Goal: Task Accomplishment & Management: Use online tool/utility

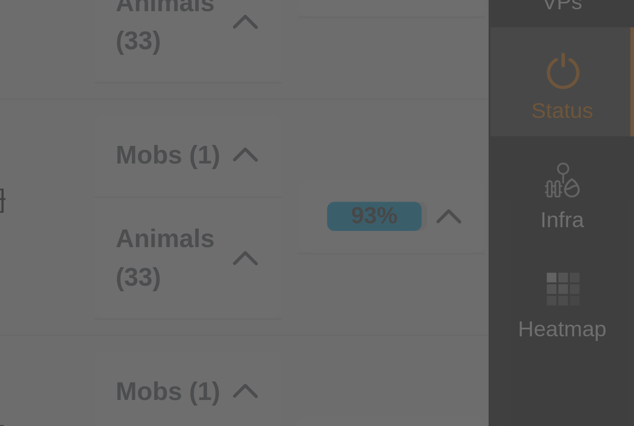
scroll to position [160, 472]
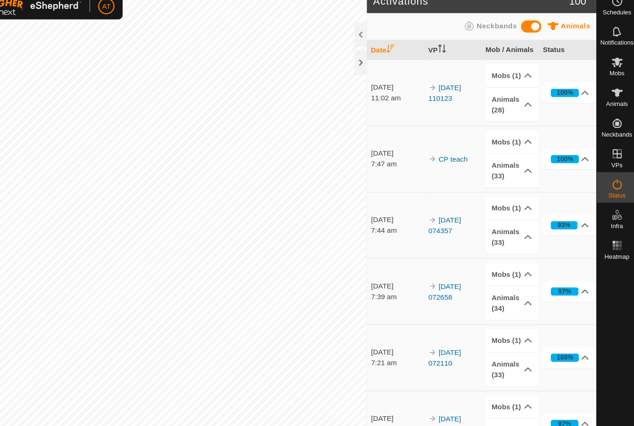
click at [376, 59] on div at bounding box center [381, 67] width 11 height 22
click at [607, 59] on es-mob-svg-icon at bounding box center [615, 66] width 17 height 15
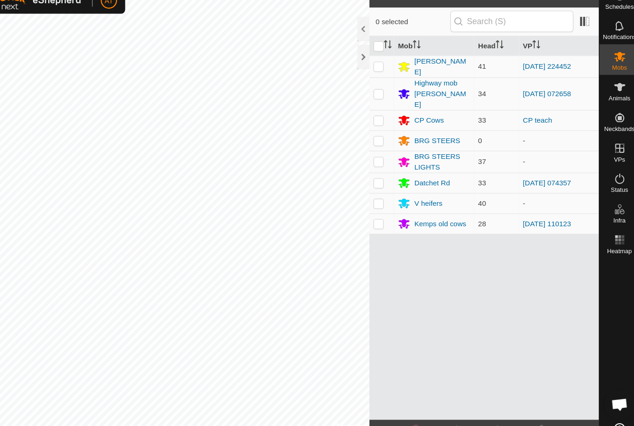
click at [597, 292] on div at bounding box center [615, 324] width 37 height 147
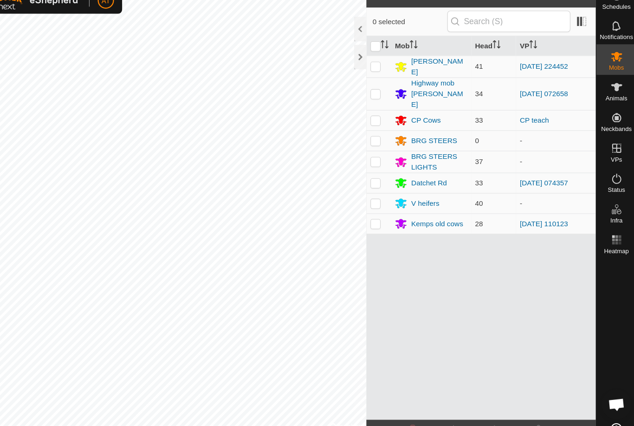
click at [391, 72] on p-checkbox at bounding box center [395, 75] width 9 height 7
checkbox input "true"
click at [597, 320] on div at bounding box center [615, 324] width 37 height 147
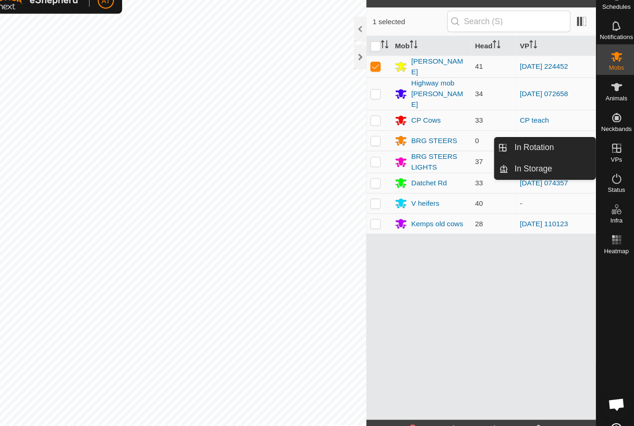
click at [517, 161] on link "In Storage" at bounding box center [556, 169] width 79 height 19
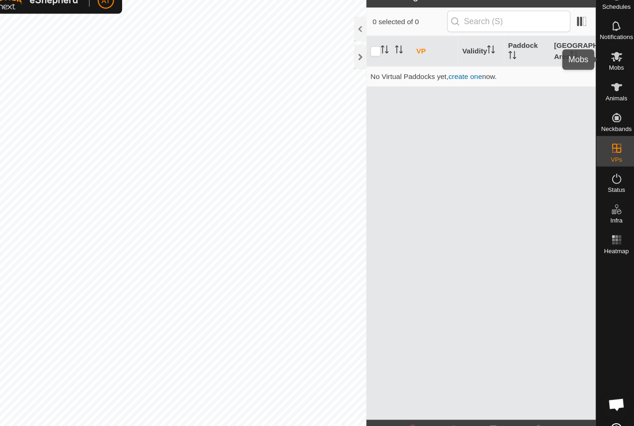
click at [609, 74] on span "Mobs" at bounding box center [615, 77] width 13 height 6
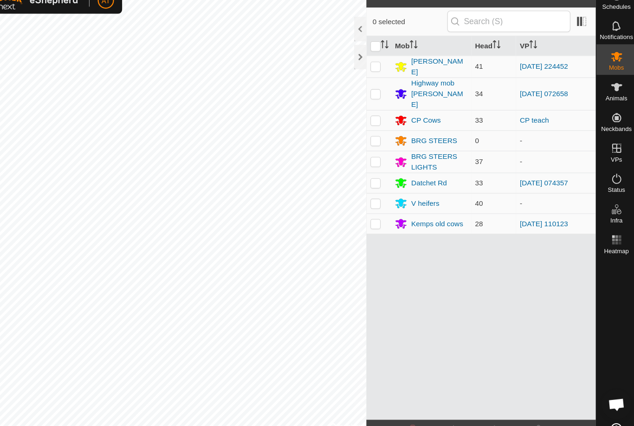
click at [391, 72] on p-checkbox at bounding box center [395, 75] width 9 height 7
checkbox input "true"
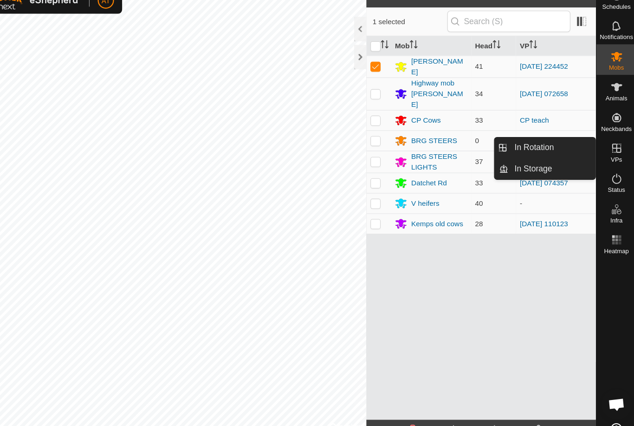
click at [517, 160] on link "In Storage" at bounding box center [556, 169] width 79 height 19
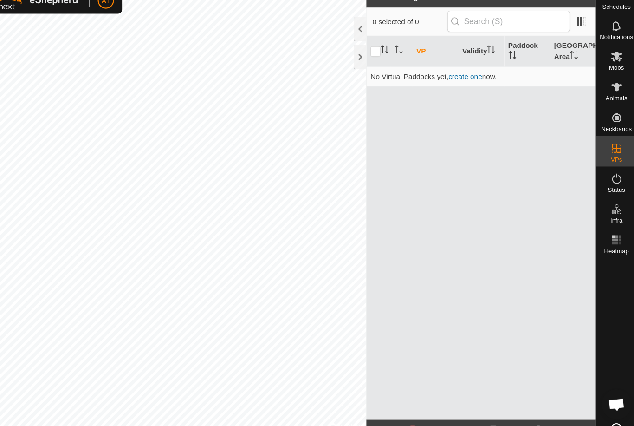
click at [376, 32] on div at bounding box center [381, 42] width 11 height 22
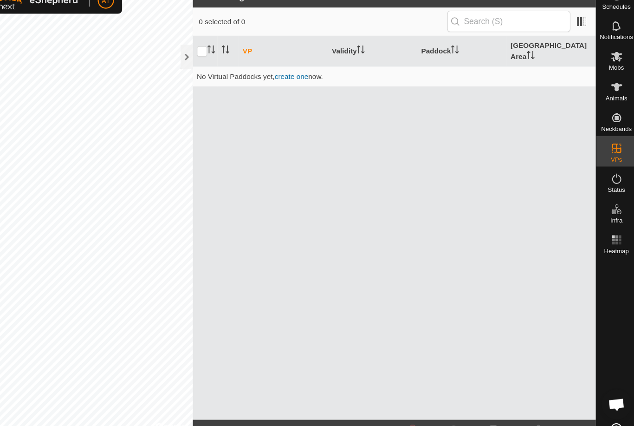
click at [218, 56] on div at bounding box center [223, 67] width 11 height 22
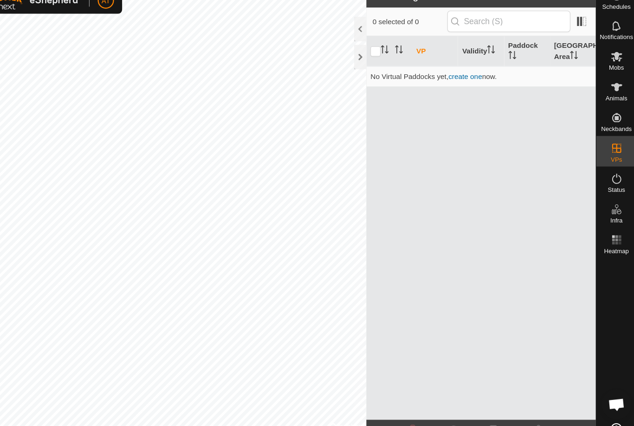
click at [376, 56] on div at bounding box center [381, 67] width 11 height 22
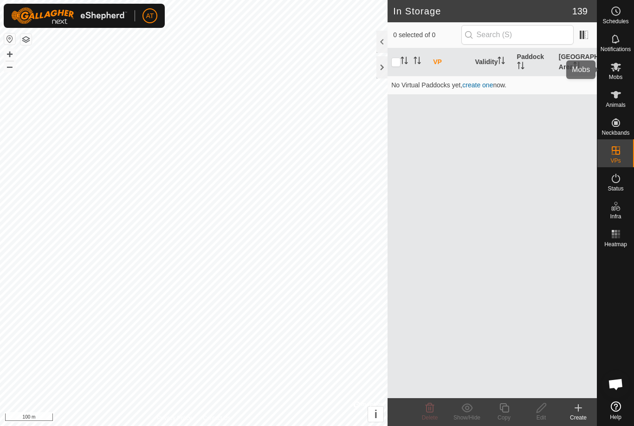
click at [619, 76] on span "Mobs" at bounding box center [615, 77] width 13 height 6
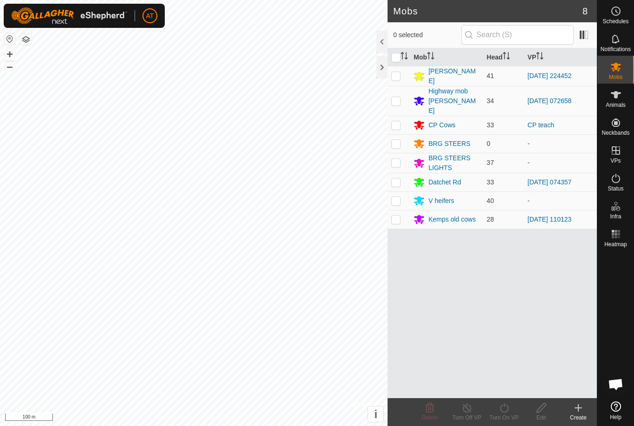
click at [395, 74] on p-checkbox at bounding box center [395, 75] width 9 height 7
checkbox input "true"
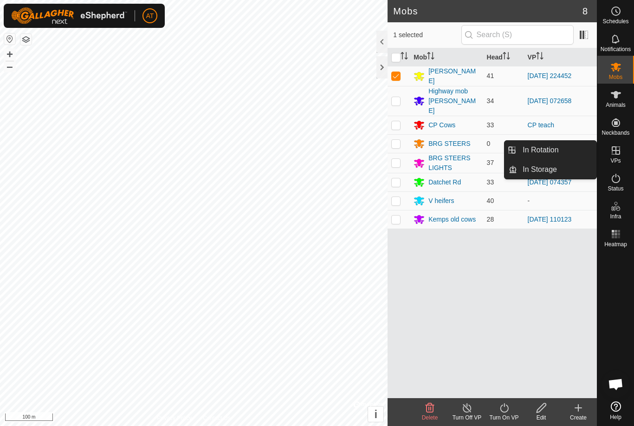
click at [568, 172] on link "In Storage" at bounding box center [556, 169] width 79 height 19
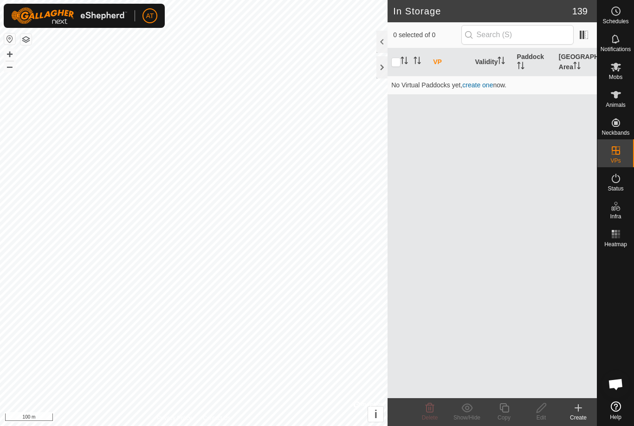
click at [586, 410] on create-svg-icon at bounding box center [578, 407] width 37 height 11
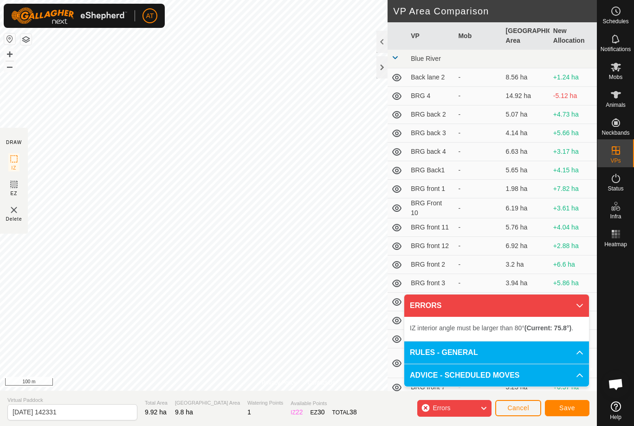
click at [570, 407] on span "Save" at bounding box center [567, 407] width 16 height 7
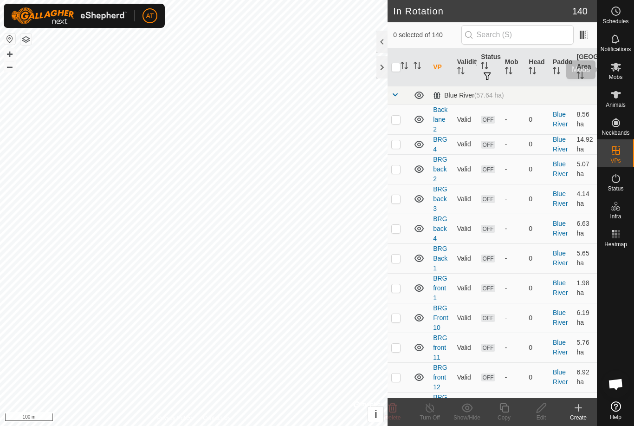
click at [617, 76] on span "Mobs" at bounding box center [615, 77] width 13 height 6
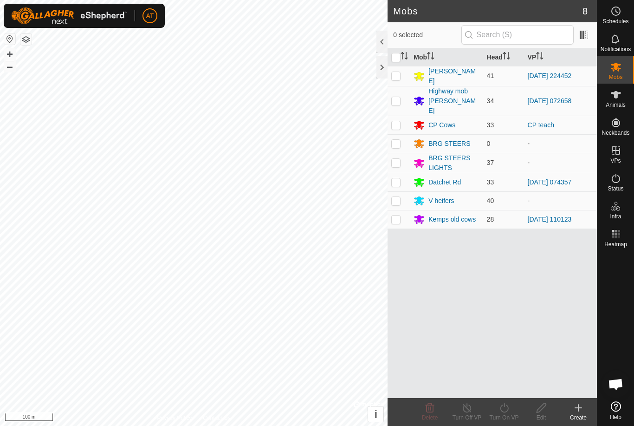
click at [398, 78] on p-checkbox at bounding box center [395, 75] width 9 height 7
checkbox input "true"
click at [505, 408] on icon at bounding box center [504, 407] width 12 height 11
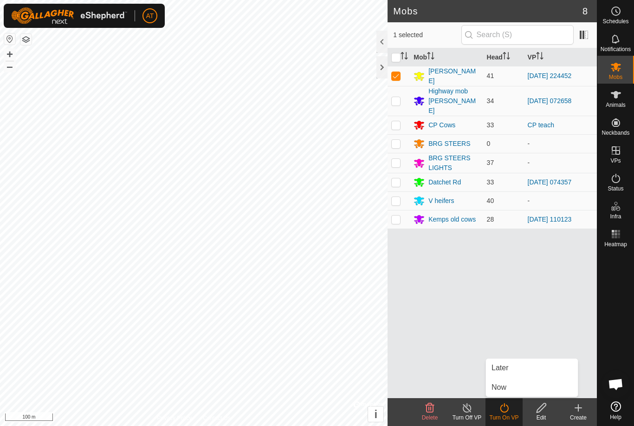
click at [503, 388] on span "Now" at bounding box center [498, 386] width 15 height 11
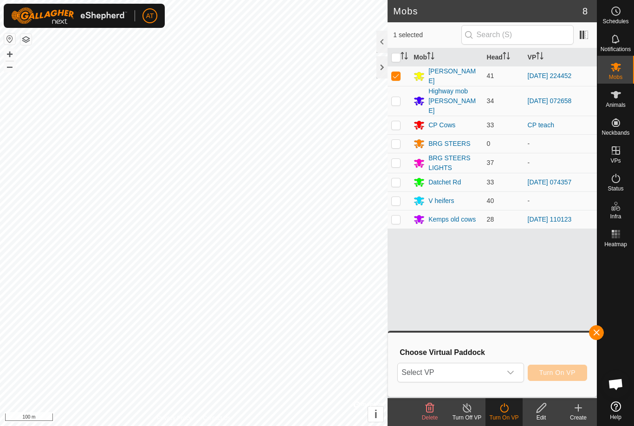
click at [472, 376] on span "Select VP" at bounding box center [449, 372] width 103 height 19
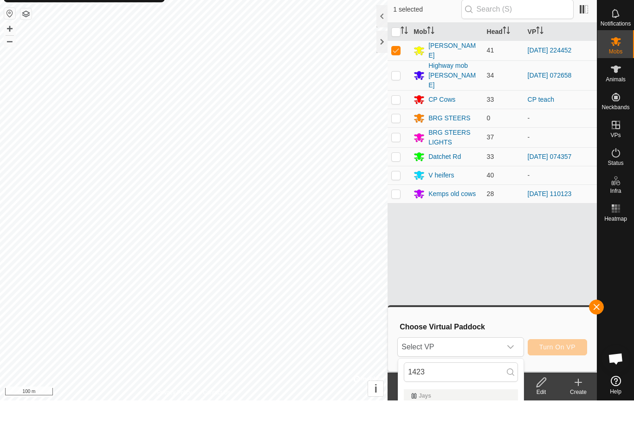
scroll to position [26, 0]
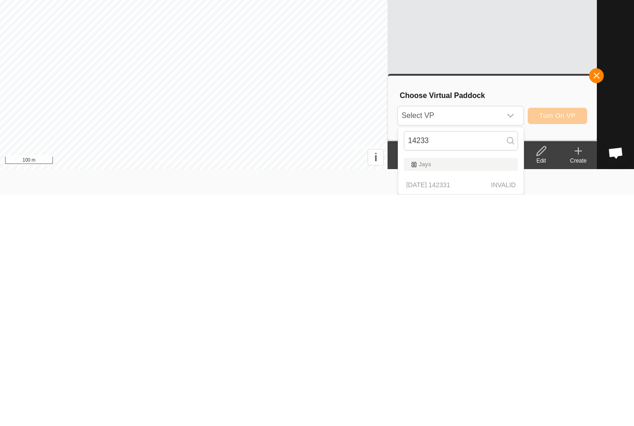
type input "14233"
click at [599, 303] on span "button" at bounding box center [596, 306] width 7 height 7
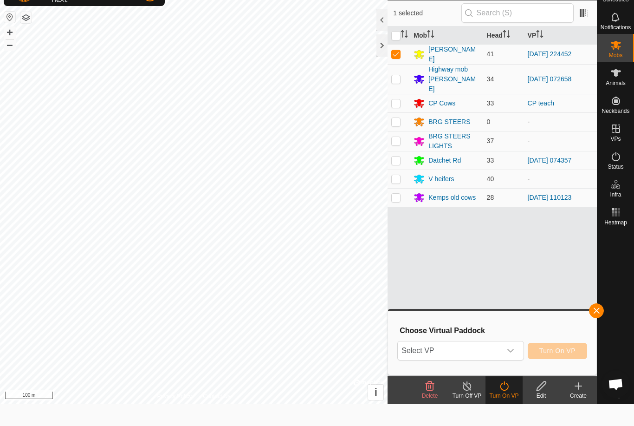
scroll to position [0, 0]
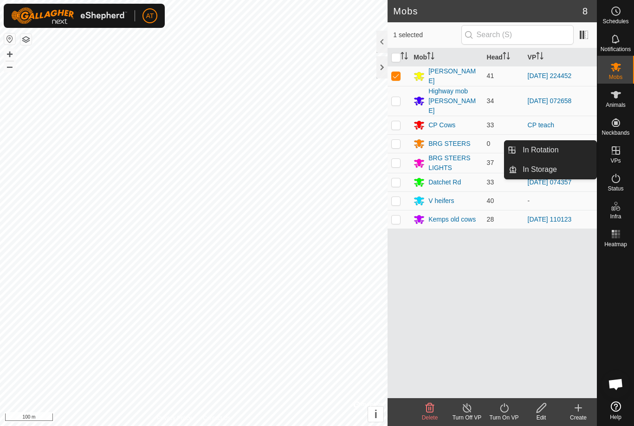
click at [571, 173] on link "In Storage" at bounding box center [556, 169] width 79 height 19
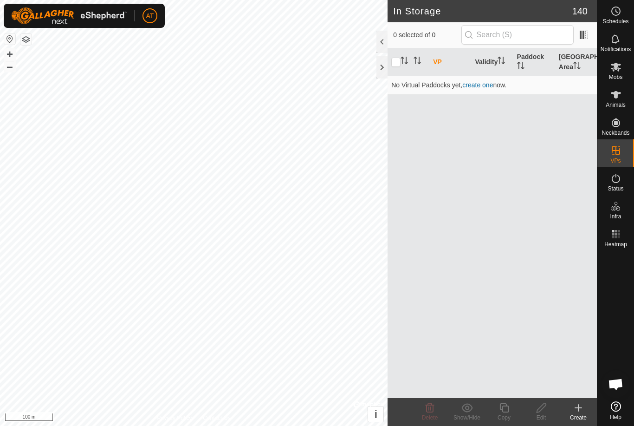
click at [584, 411] on create-svg-icon at bounding box center [578, 407] width 37 height 11
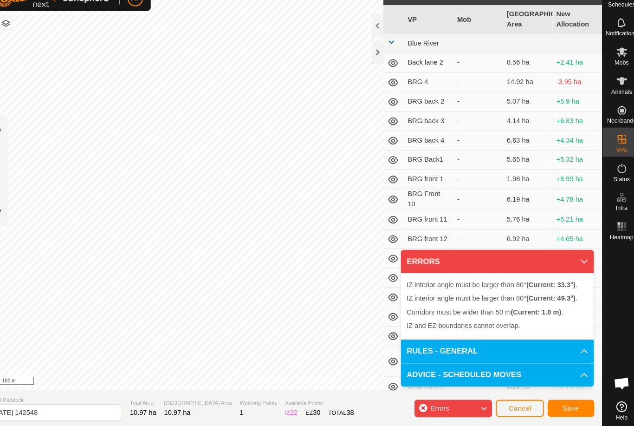
click at [468, 366] on p-accordion-header "ADVICE - SCHEDULED MOVES" at bounding box center [496, 376] width 185 height 22
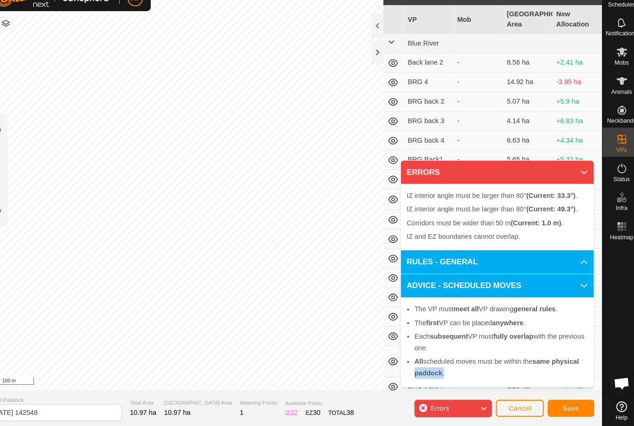
click at [469, 365] on div "The VP must meet all VP drawing general rules . The first VP can be placed anyw…" at bounding box center [496, 344] width 185 height 85
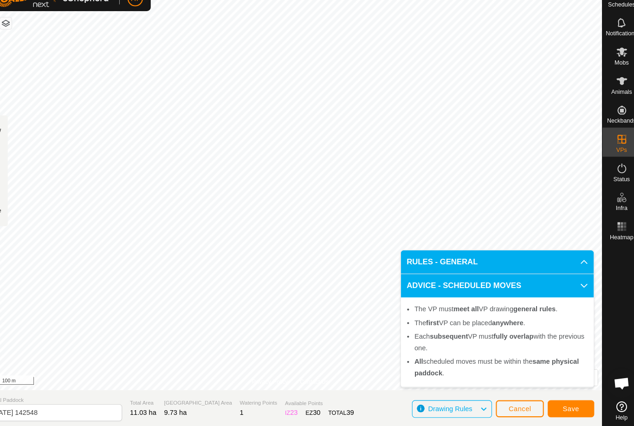
click at [460, 370] on p-accordion-panel "ADVICE - SCHEDULED MOVES The VP must meet all VP drawing general rules . The fi…" at bounding box center [496, 333] width 185 height 108
click at [559, 404] on span "Save" at bounding box center [567, 407] width 16 height 7
click at [605, 56] on div "Mobs" at bounding box center [615, 70] width 37 height 28
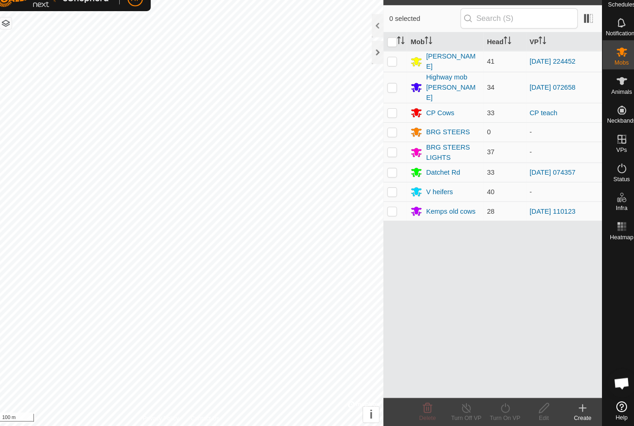
click at [391, 72] on p-checkbox at bounding box center [395, 75] width 9 height 7
checkbox input "true"
click at [498, 402] on icon at bounding box center [504, 407] width 12 height 11
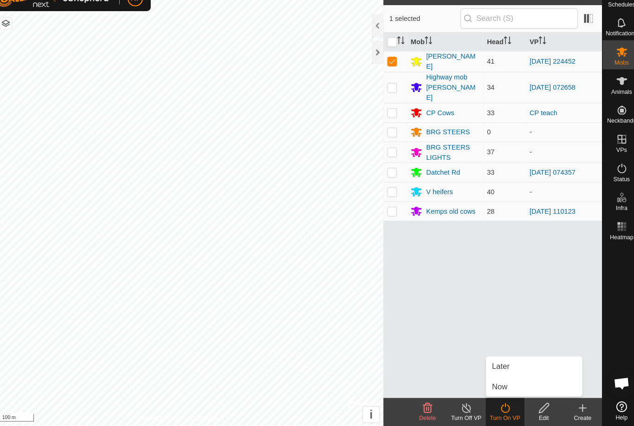
click at [489, 378] on link "Now" at bounding box center [532, 387] width 92 height 19
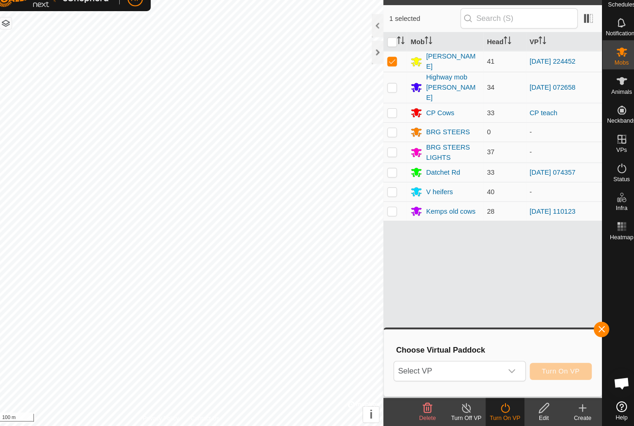
click at [429, 363] on span "Select VP" at bounding box center [449, 372] width 103 height 19
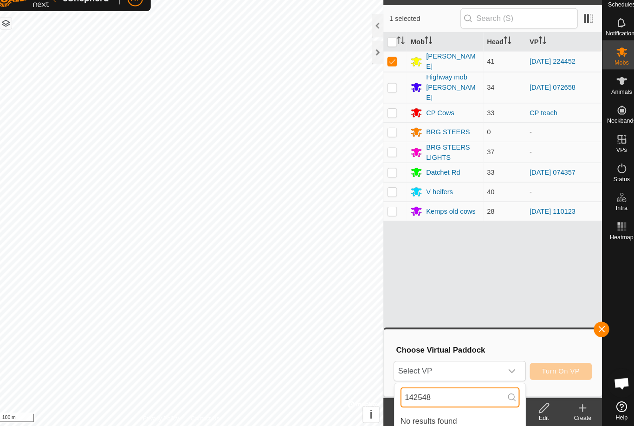
click at [450, 387] on input "142548" at bounding box center [461, 396] width 114 height 19
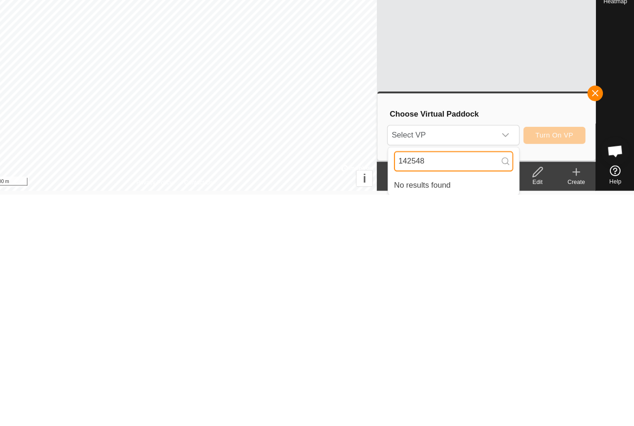
scroll to position [4, 0]
type input "142548"
click at [589, 321] on button "button" at bounding box center [596, 328] width 15 height 15
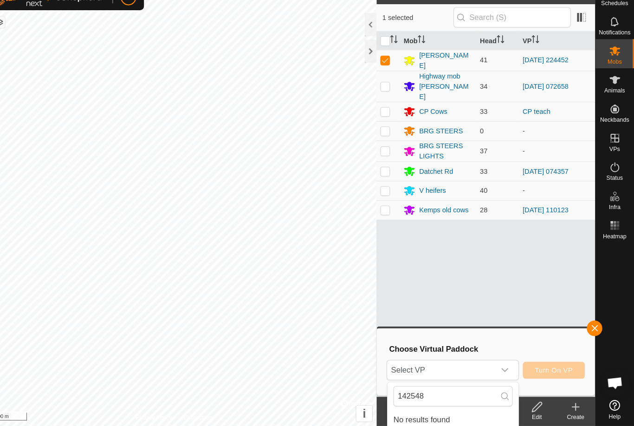
scroll to position [0, 0]
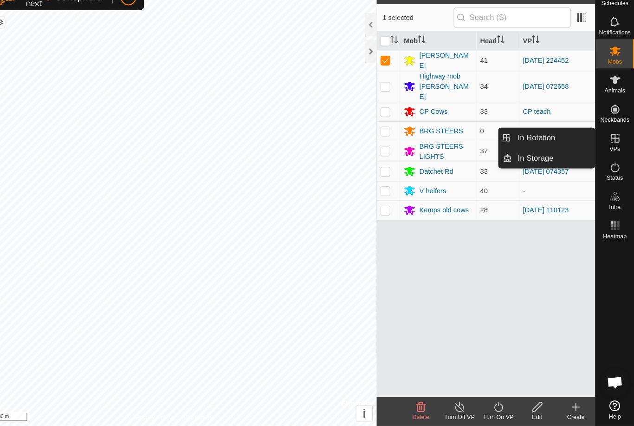
click at [530, 164] on span "In Storage" at bounding box center [539, 169] width 34 height 11
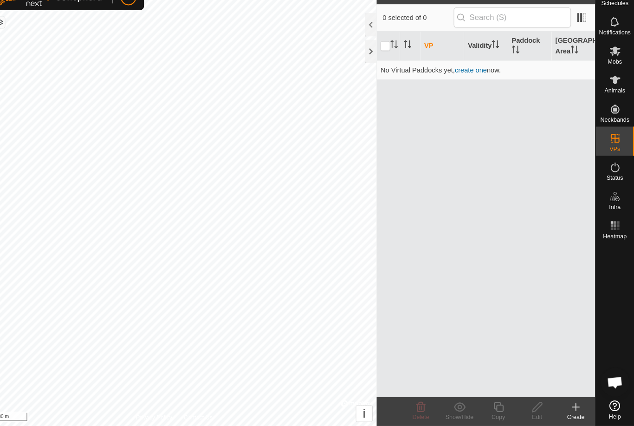
click at [560, 402] on create-svg-icon at bounding box center [578, 407] width 37 height 11
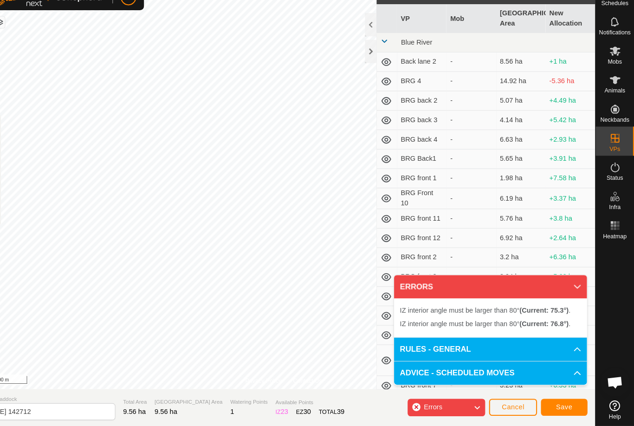
click at [495, 341] on p-accordion-header "RULES - GENERAL" at bounding box center [496, 352] width 185 height 22
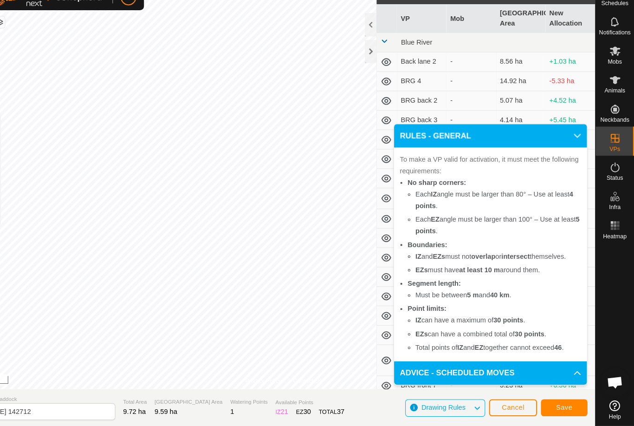
click at [559, 404] on span "Save" at bounding box center [567, 407] width 16 height 7
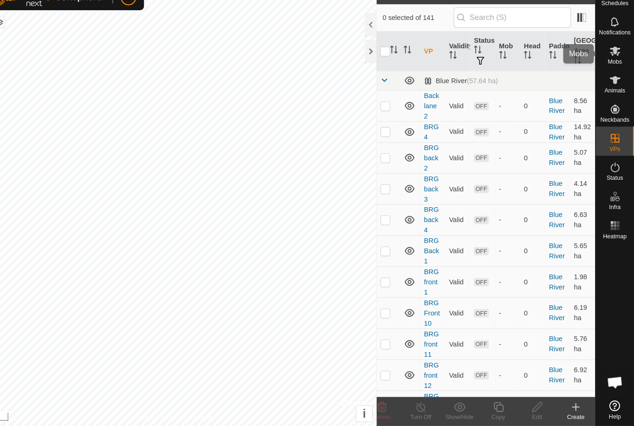
click at [611, 63] on icon at bounding box center [616, 67] width 10 height 9
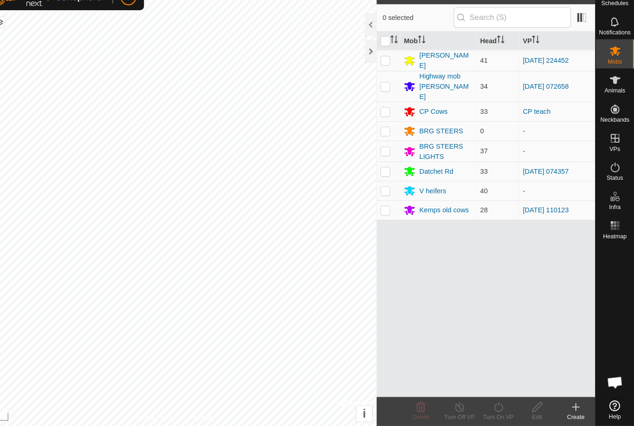
click at [391, 72] on p-checkbox at bounding box center [395, 75] width 9 height 7
checkbox input "true"
click at [485, 402] on turn-on-svg-icon at bounding box center [503, 407] width 37 height 11
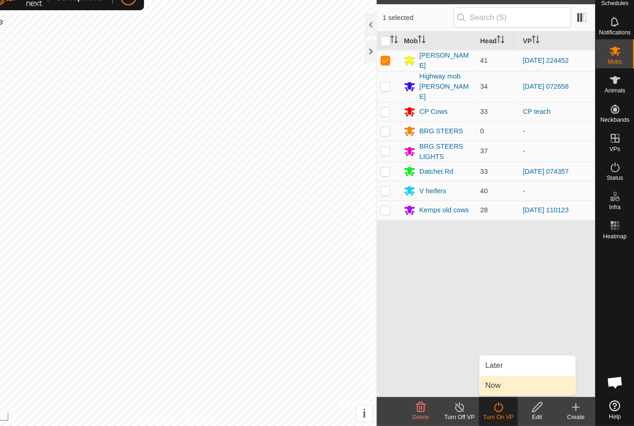
click at [486, 378] on link "Now" at bounding box center [532, 387] width 92 height 19
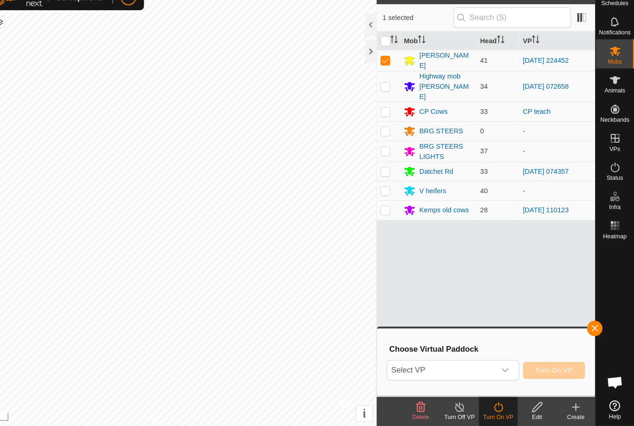
click at [439, 363] on span "Select VP" at bounding box center [449, 372] width 103 height 19
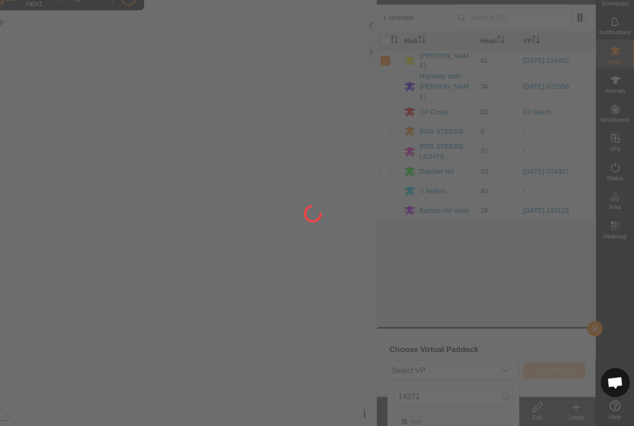
type input "142712"
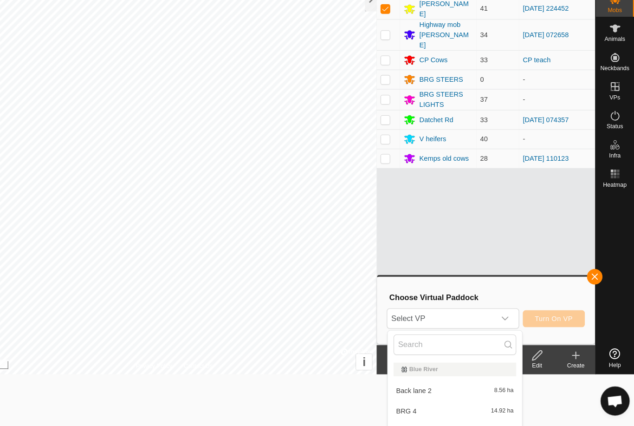
scroll to position [67, 0]
click at [446, 309] on span "Select VP" at bounding box center [449, 305] width 103 height 19
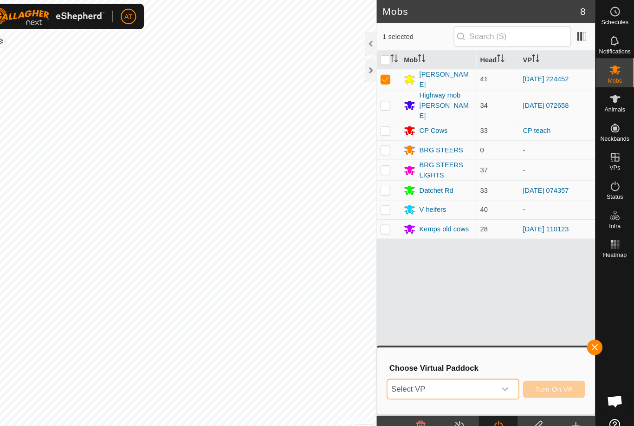
scroll to position [0, 0]
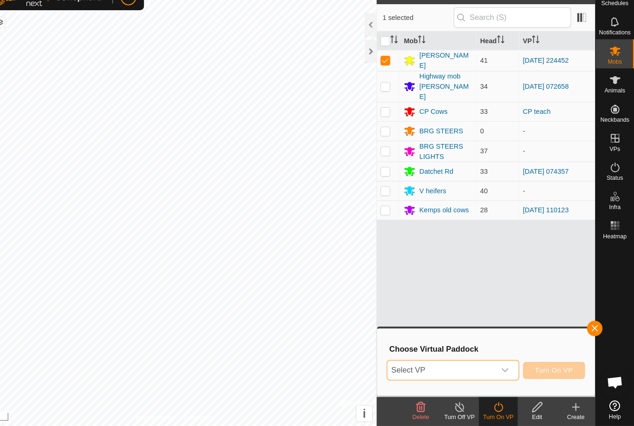
click at [420, 363] on span "Select VP" at bounding box center [449, 372] width 103 height 19
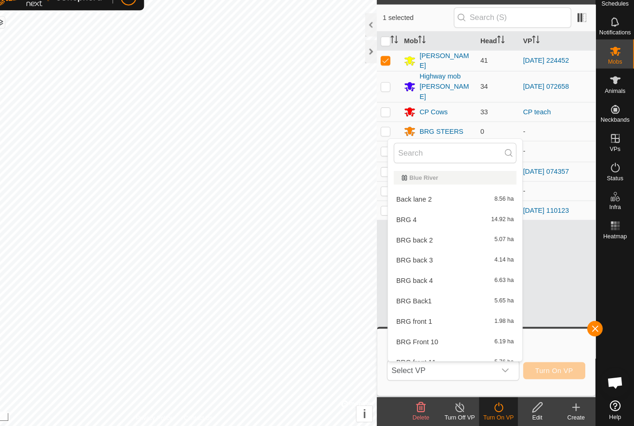
click at [451, 155] on input "text" at bounding box center [462, 164] width 117 height 19
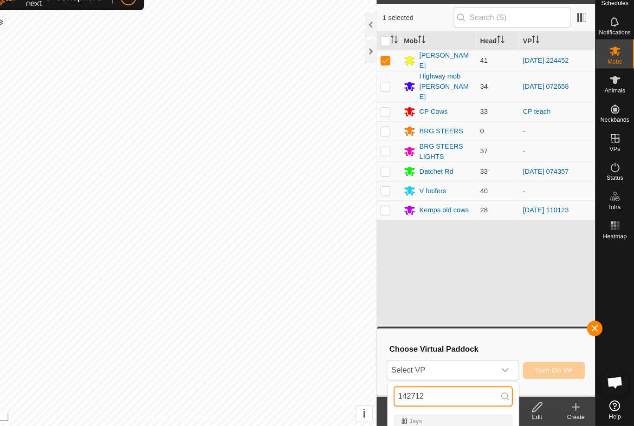
click at [439, 387] on input "142712" at bounding box center [461, 396] width 114 height 19
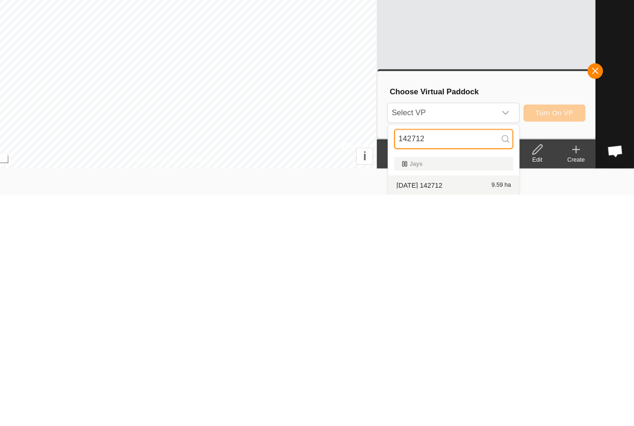
type input "142712"
click at [425, 411] on div "2025-10-04 142712 9.59 ha" at bounding box center [461, 416] width 114 height 11
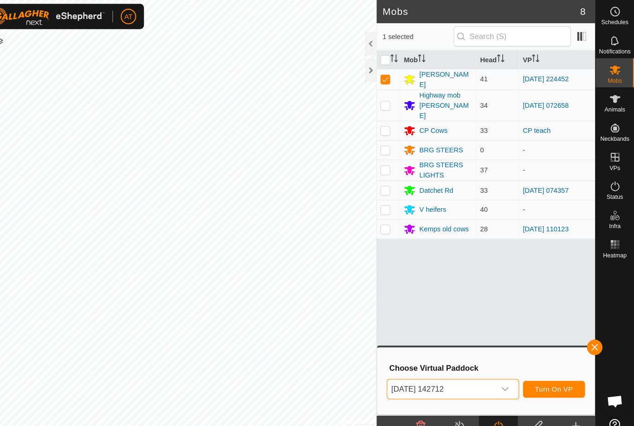
scroll to position [0, 0]
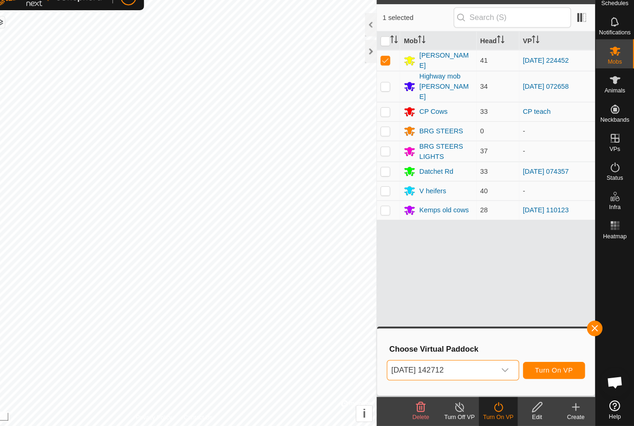
click at [539, 368] on span "Turn On VP" at bounding box center [557, 371] width 36 height 7
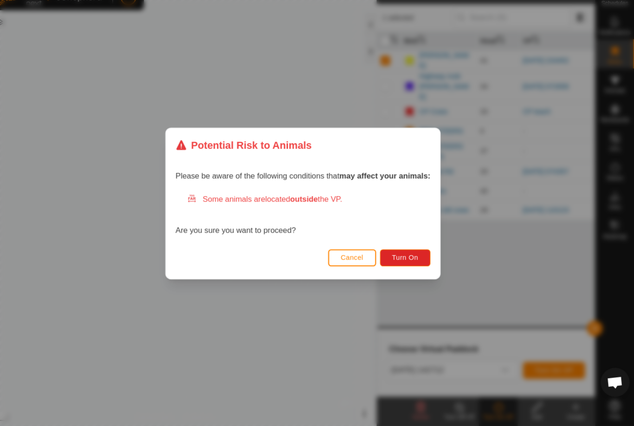
click at [391, 257] on button "Turn On" at bounding box center [415, 265] width 48 height 16
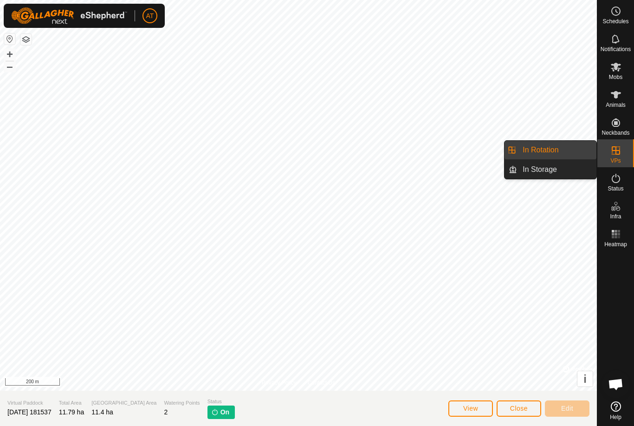
click at [565, 148] on link "In Rotation" at bounding box center [556, 150] width 79 height 19
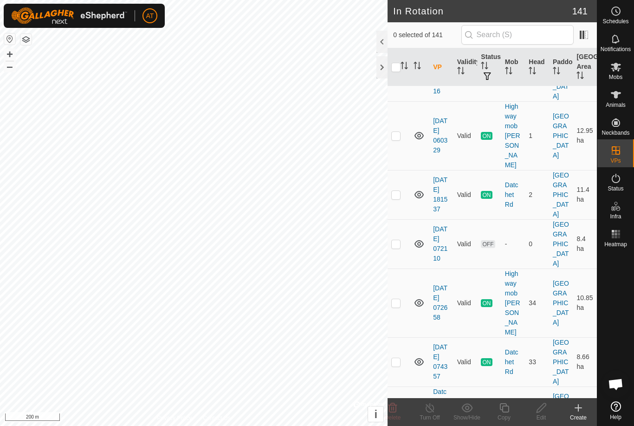
scroll to position [2131, 0]
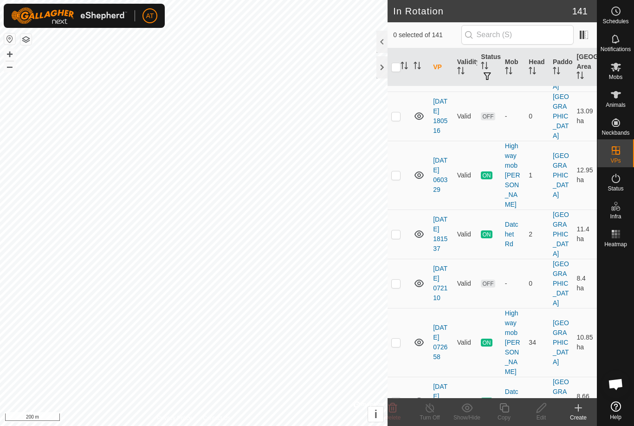
click at [399, 230] on p-checkbox at bounding box center [395, 233] width 9 height 7
checkbox input "true"
click at [428, 411] on icon at bounding box center [430, 407] width 8 height 9
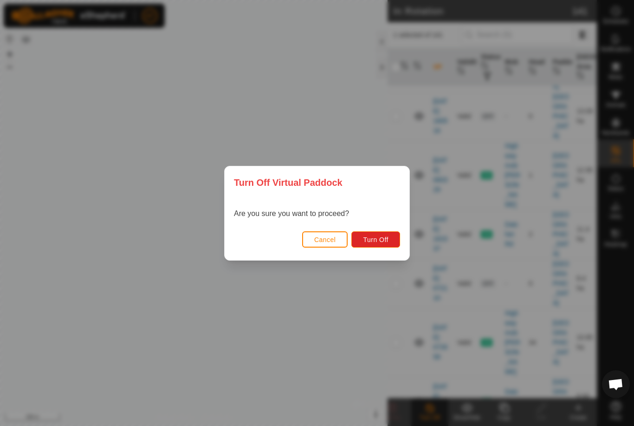
click at [387, 235] on button "Turn Off" at bounding box center [375, 239] width 49 height 16
